Goal: Find specific page/section: Find specific page/section

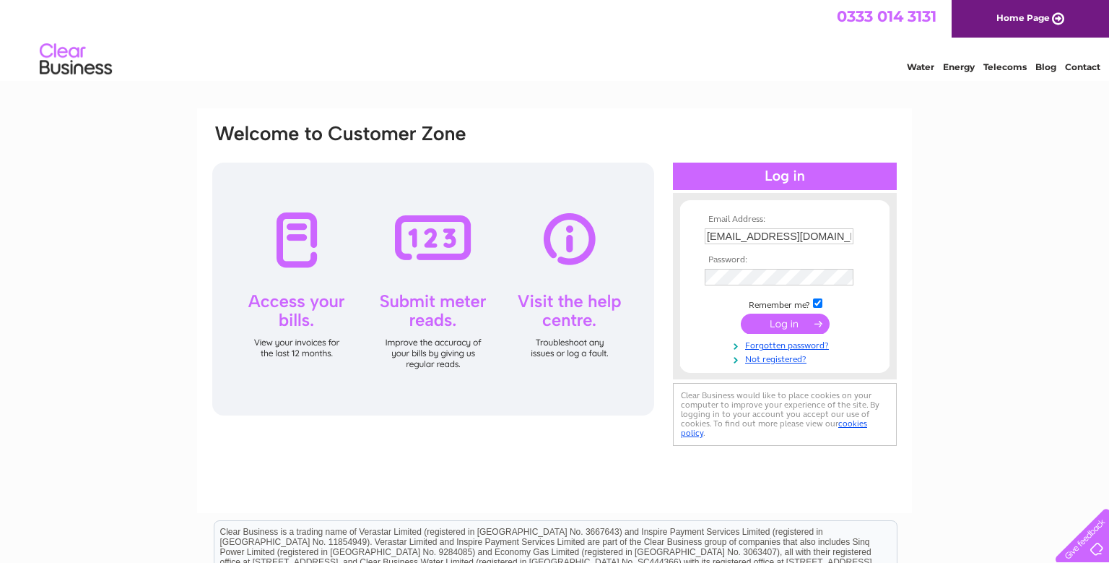
click at [755, 328] on input "submit" at bounding box center [785, 323] width 89 height 20
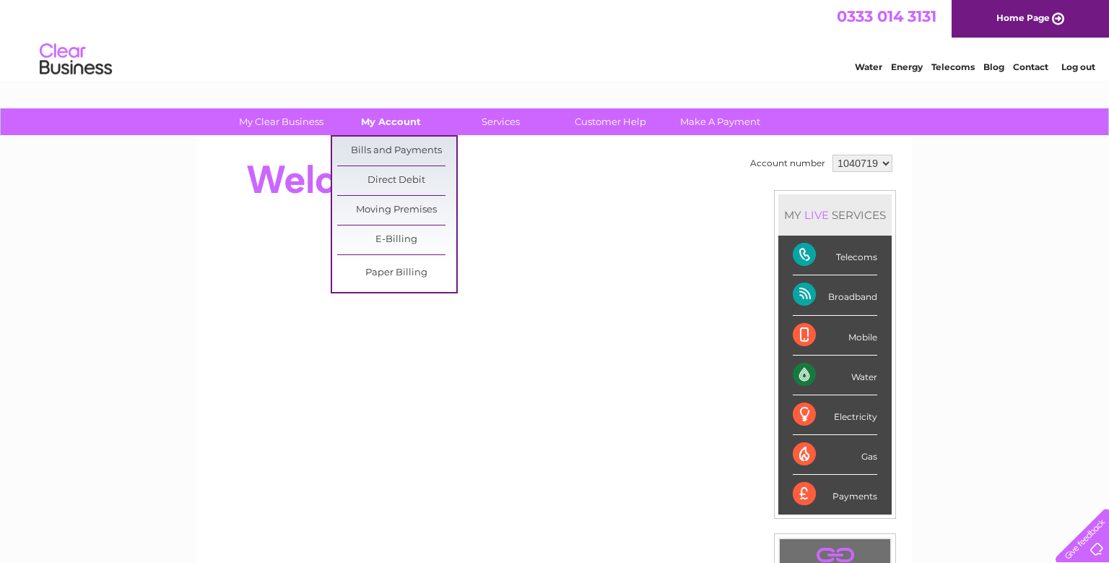
click at [380, 118] on link "My Account" at bounding box center [390, 121] width 119 height 27
click at [388, 144] on link "Bills and Payments" at bounding box center [396, 150] width 119 height 29
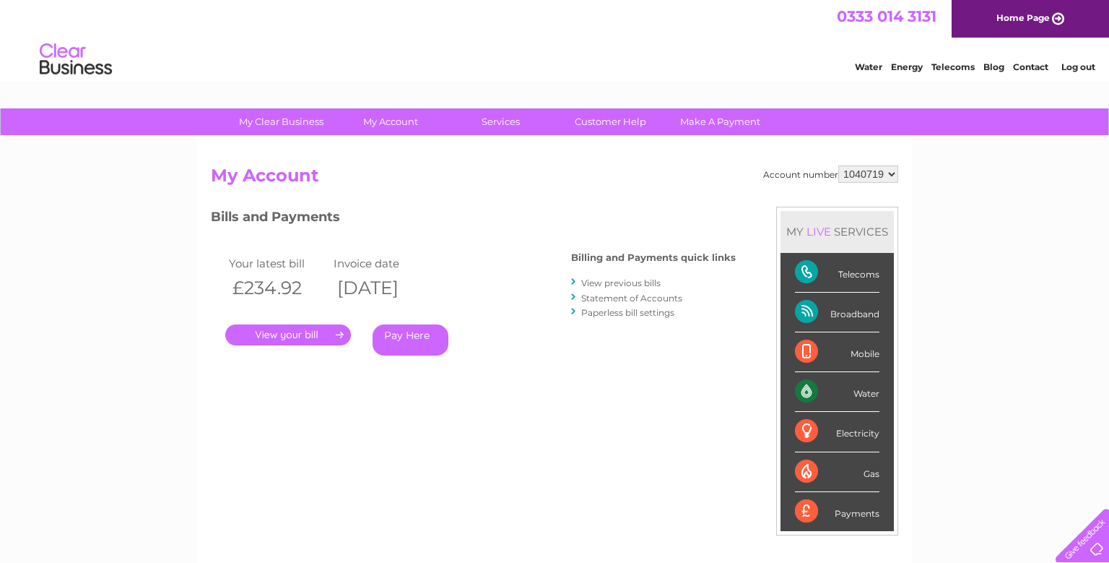
click at [272, 334] on link "." at bounding box center [288, 334] width 126 height 21
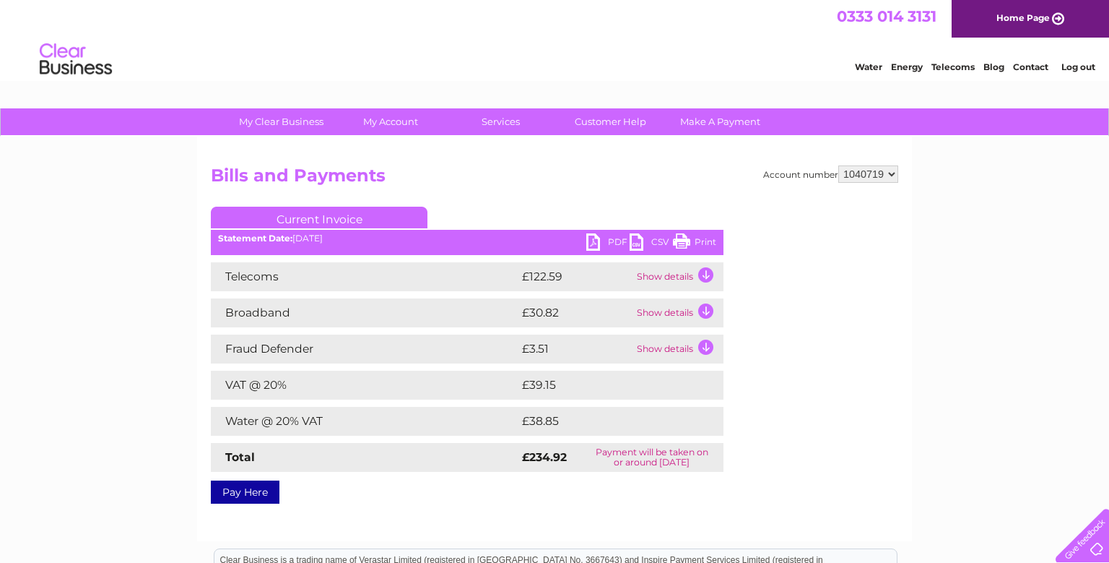
click at [591, 243] on link "PDF" at bounding box center [607, 243] width 43 height 21
